Goal: Transaction & Acquisition: Download file/media

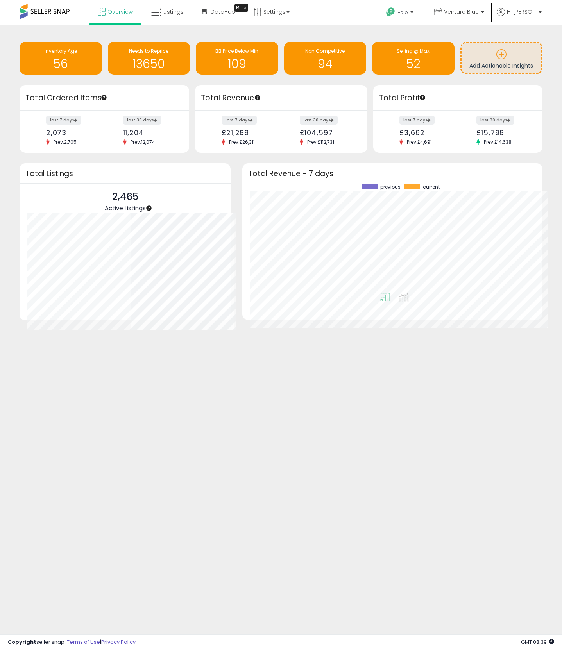
scroll to position [390676, 390501]
click at [505, 14] on icon at bounding box center [501, 12] width 8 height 8
click at [518, 41] on link "Account" at bounding box center [523, 41] width 21 height 7
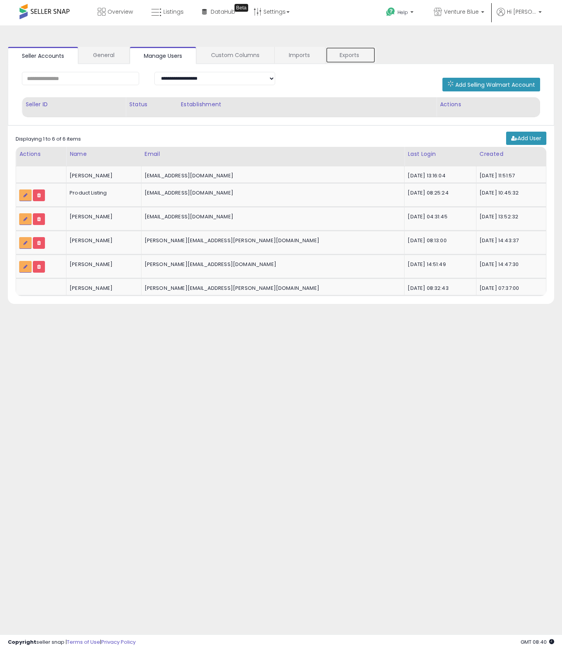
click at [344, 63] on link "Exports" at bounding box center [351, 55] width 50 height 16
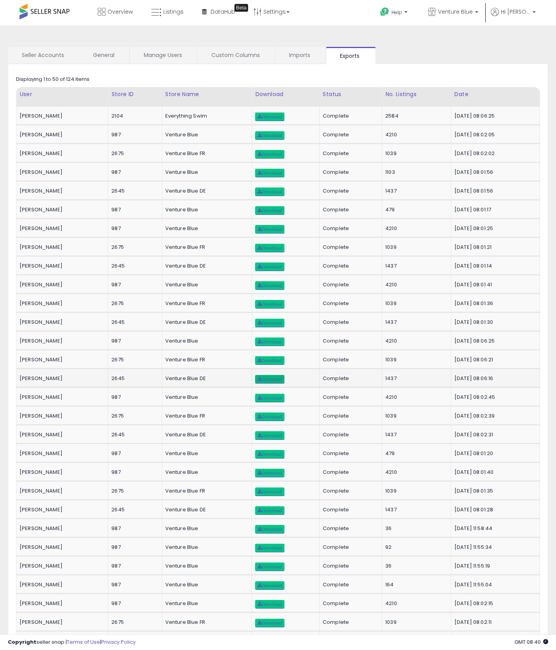
click at [263, 378] on span "Download" at bounding box center [270, 379] width 24 height 5
click at [261, 342] on span "Download" at bounding box center [270, 342] width 24 height 5
click at [258, 324] on span "Download" at bounding box center [270, 323] width 24 height 5
click at [258, 286] on span "Download" at bounding box center [270, 285] width 24 height 5
click at [258, 269] on span "Download" at bounding box center [270, 267] width 24 height 5
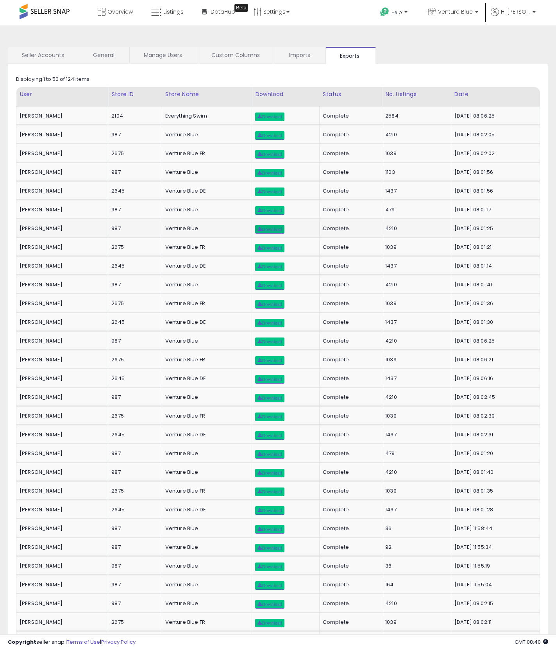
click at [258, 229] on span "Download" at bounding box center [270, 229] width 24 height 5
click at [265, 191] on span "Download" at bounding box center [270, 192] width 24 height 5
click at [263, 135] on span "Download" at bounding box center [270, 135] width 24 height 5
click at [295, 26] on div "**********" at bounding box center [278, 570] width 556 height 1090
